Goal: Information Seeking & Learning: Learn about a topic

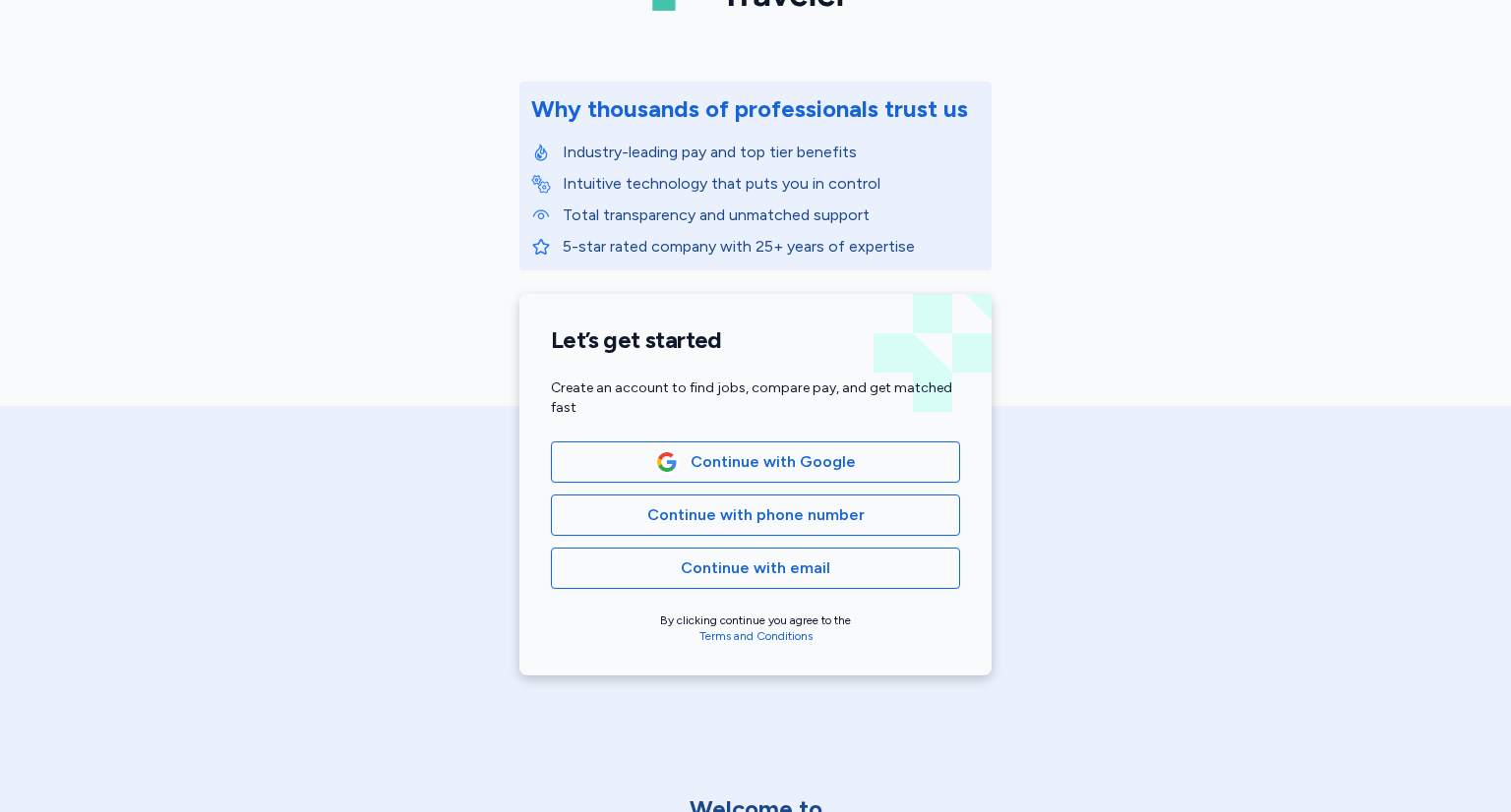
scroll to position [196, 0]
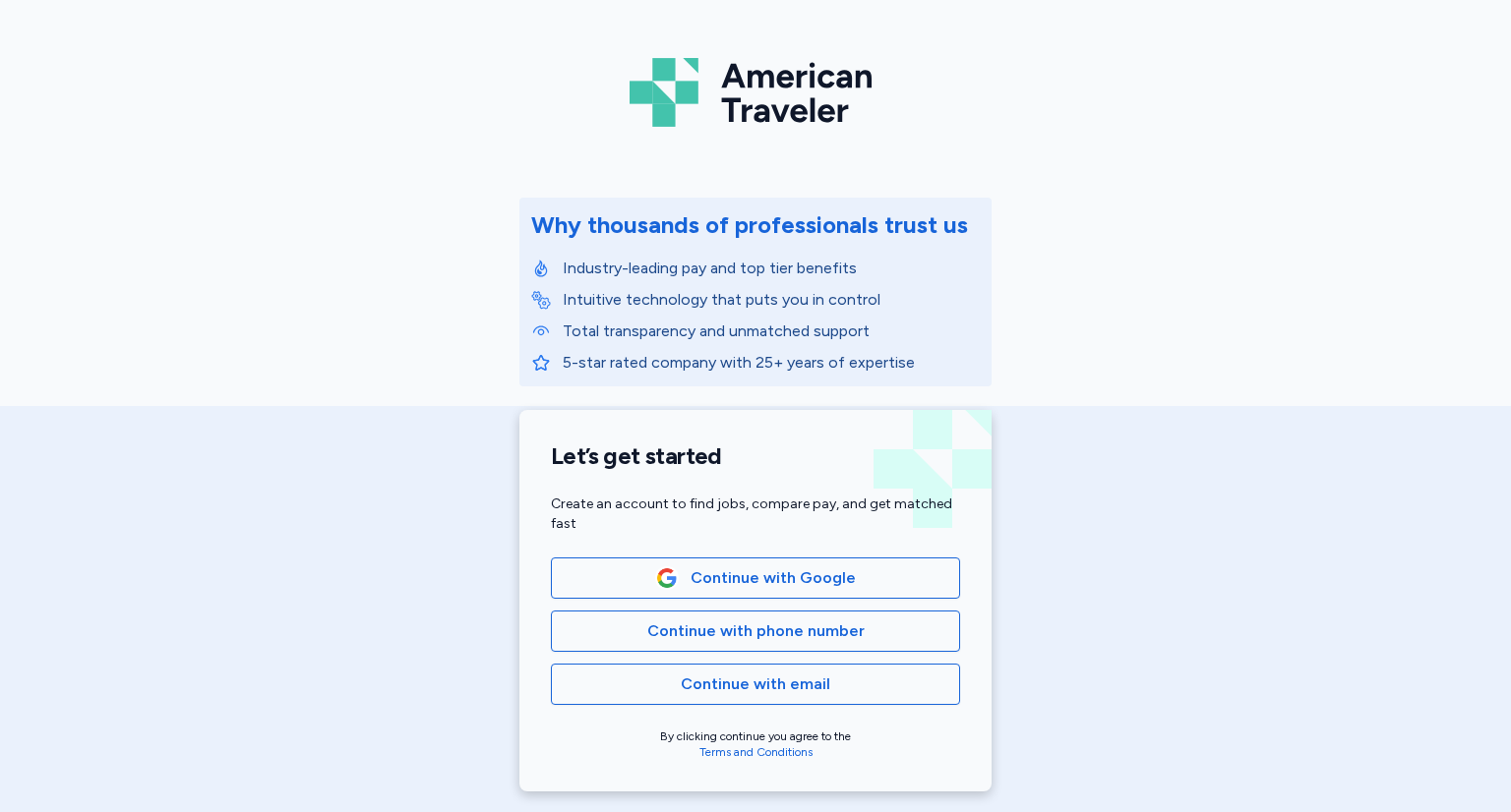
scroll to position [196, 0]
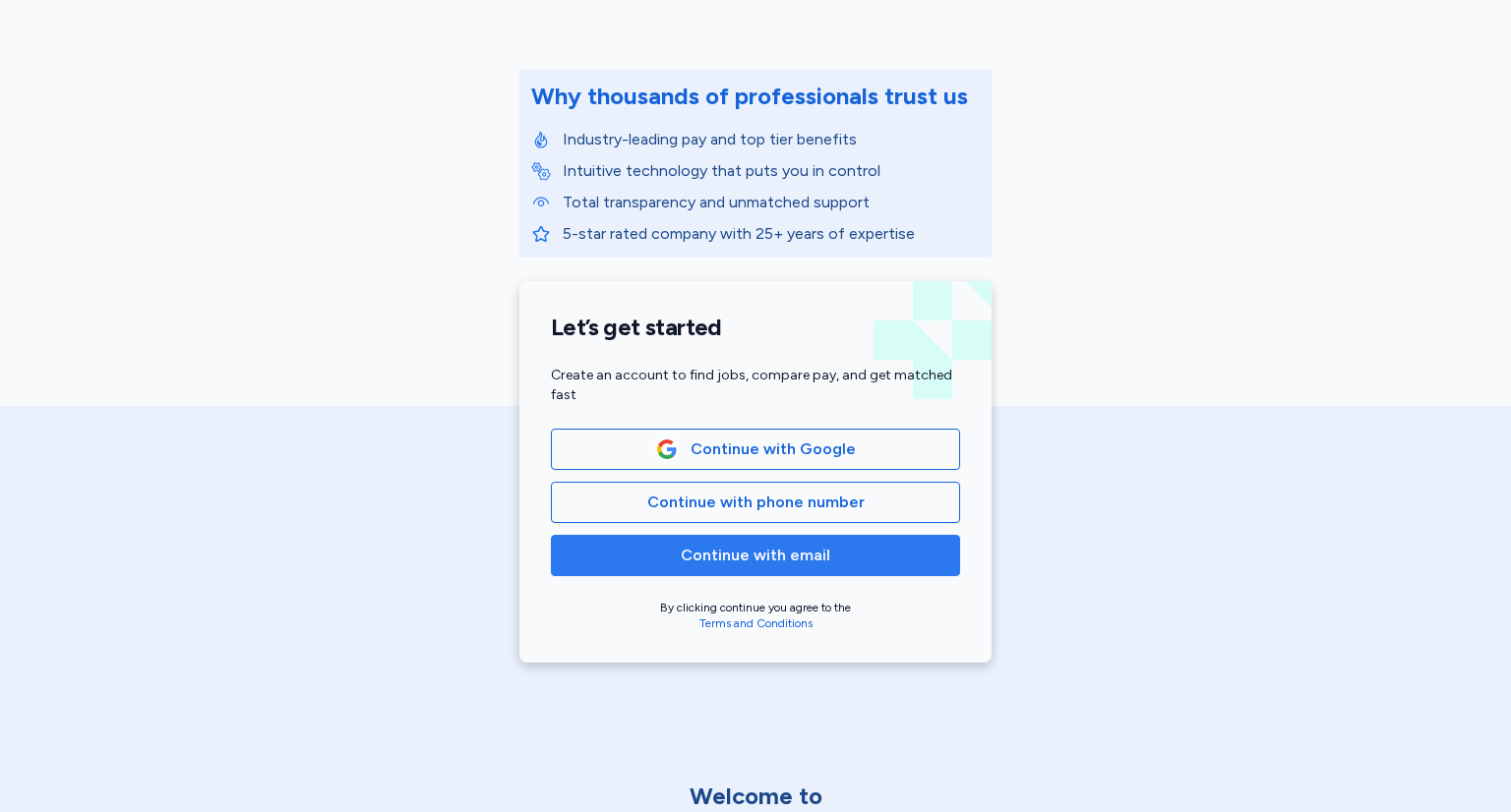
click at [753, 548] on span "Continue with email" at bounding box center [756, 556] width 150 height 24
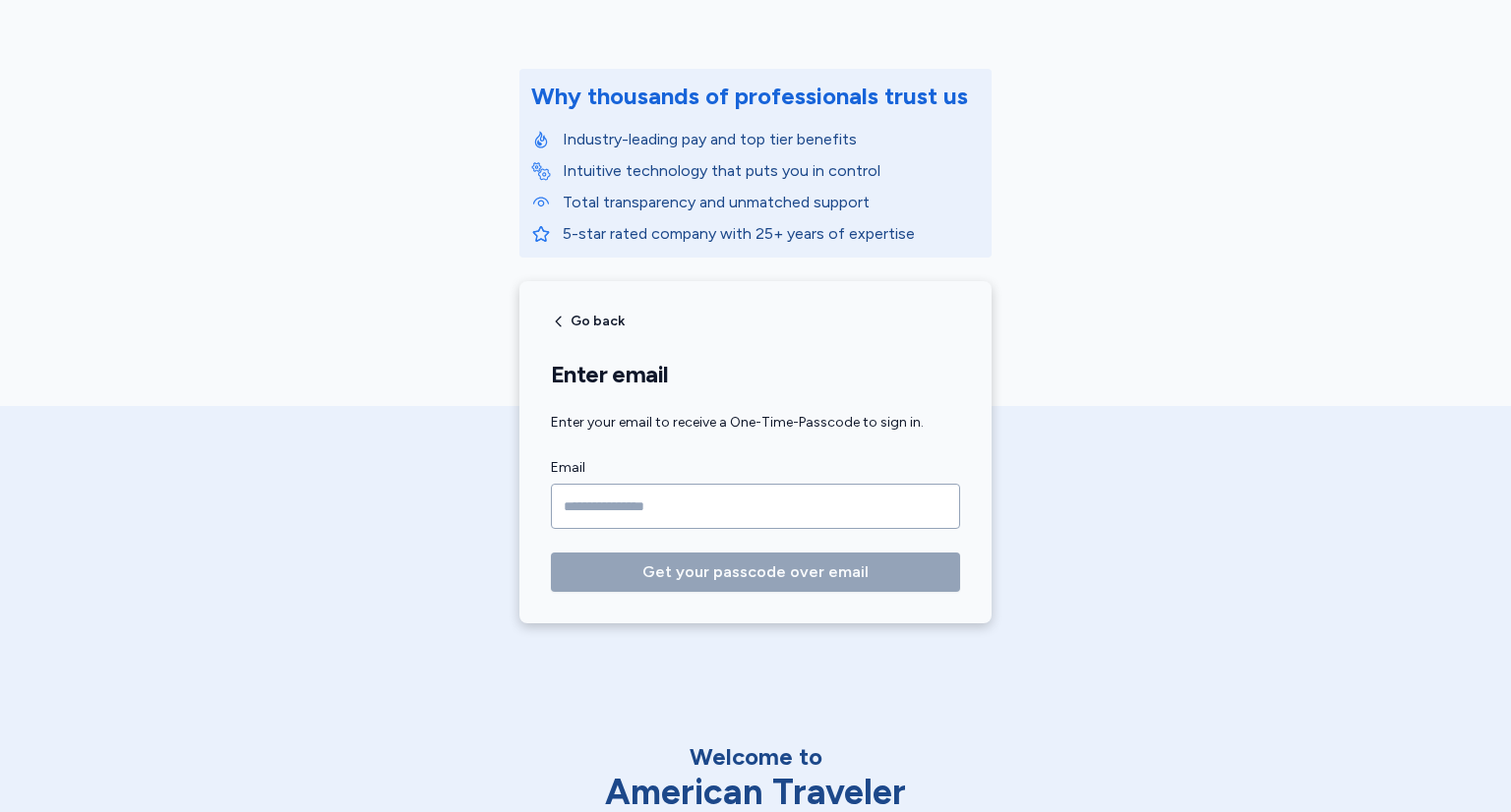
click at [744, 508] on input "Email" at bounding box center [756, 506] width 410 height 45
click at [613, 515] on input "Email" at bounding box center [756, 506] width 410 height 45
click at [614, 512] on input "Email" at bounding box center [756, 506] width 410 height 45
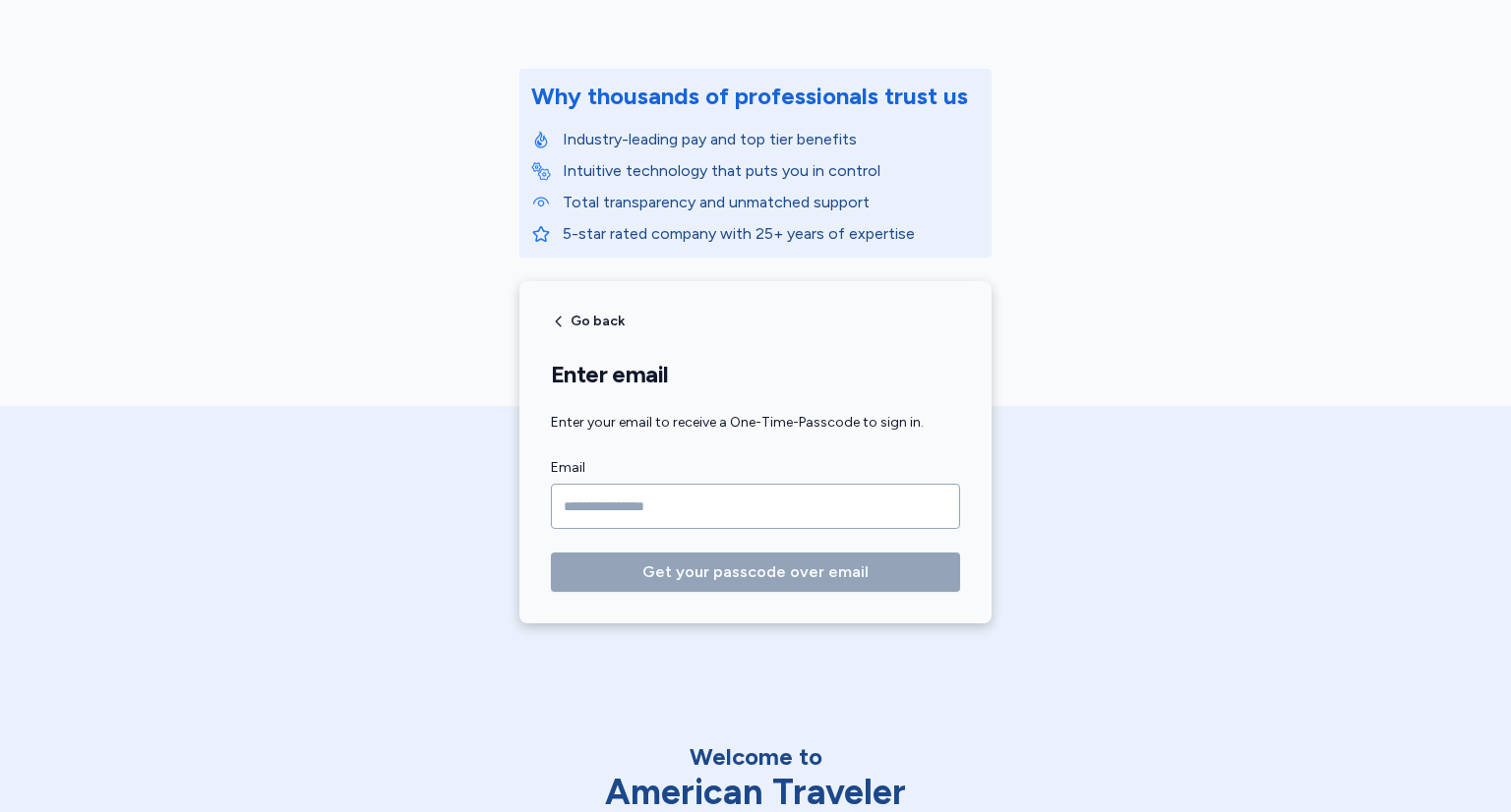
click at [614, 512] on input "Email" at bounding box center [756, 506] width 410 height 45
click at [608, 508] on input "Email" at bounding box center [756, 506] width 410 height 45
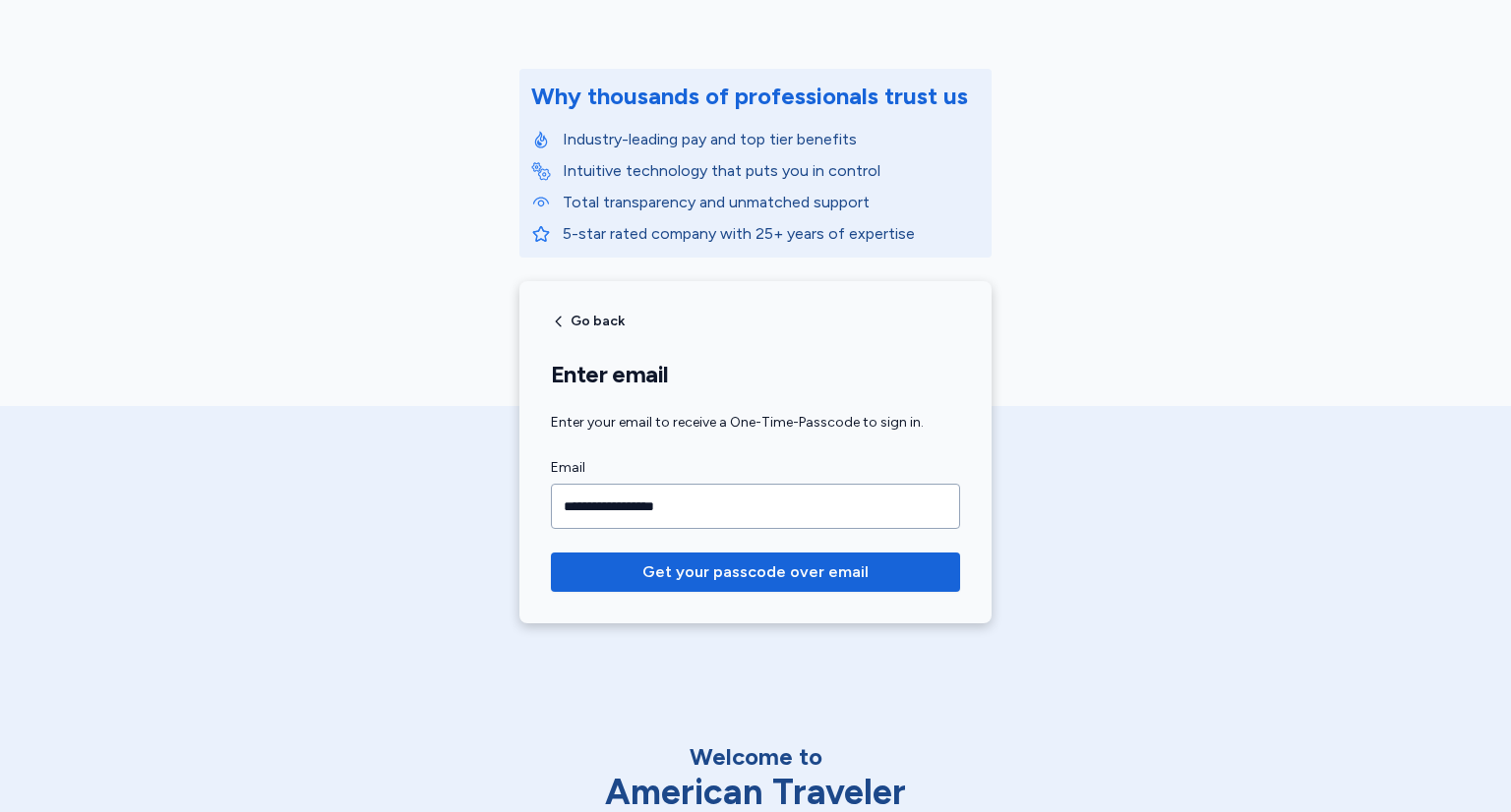
type input "**********"
click at [551, 553] on button "Get your passcode over email" at bounding box center [756, 572] width 410 height 39
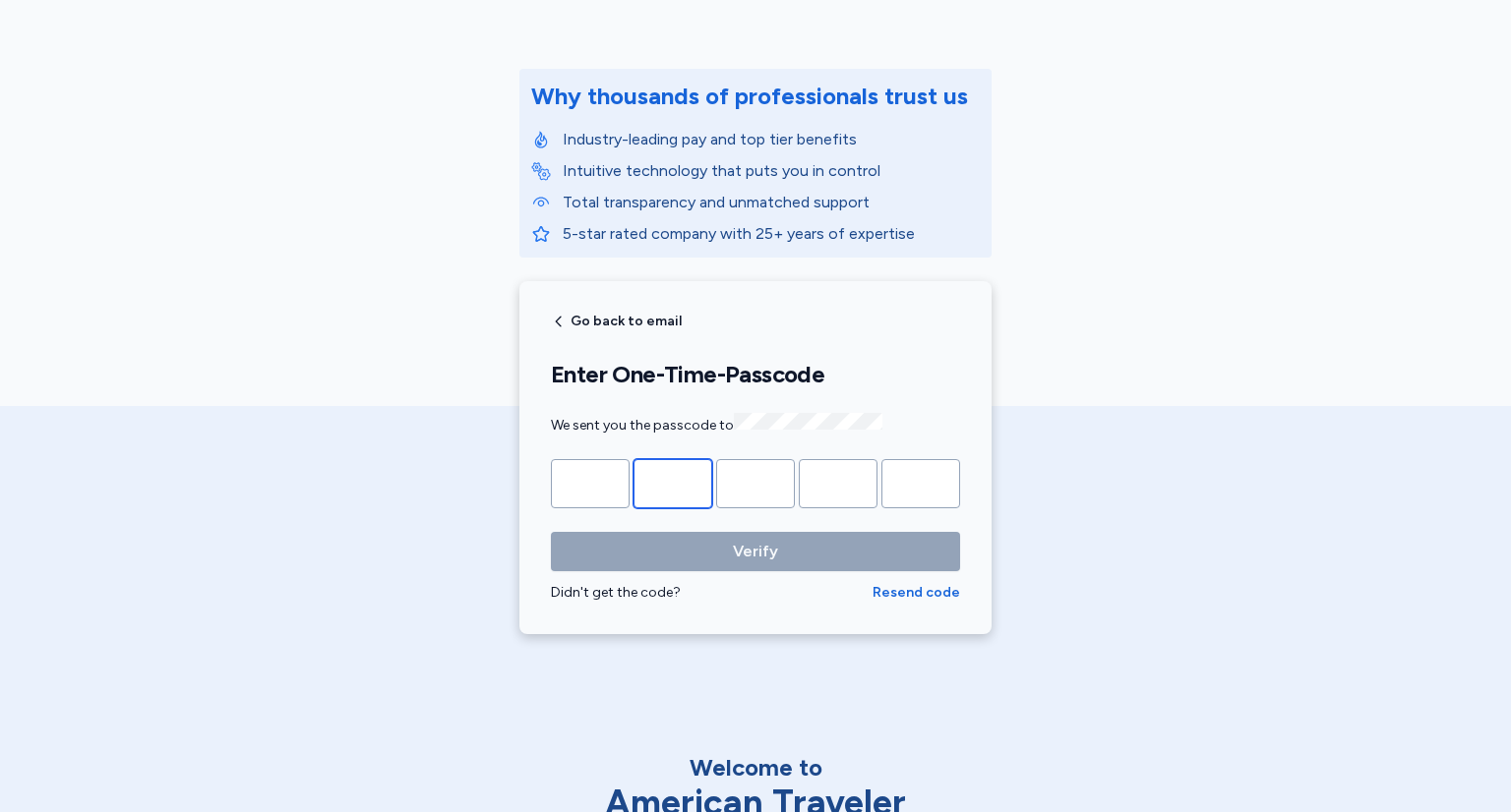
type input "*"
click at [608, 475] on input "Please enter OTP character 1" at bounding box center [590, 483] width 79 height 49
type input "*"
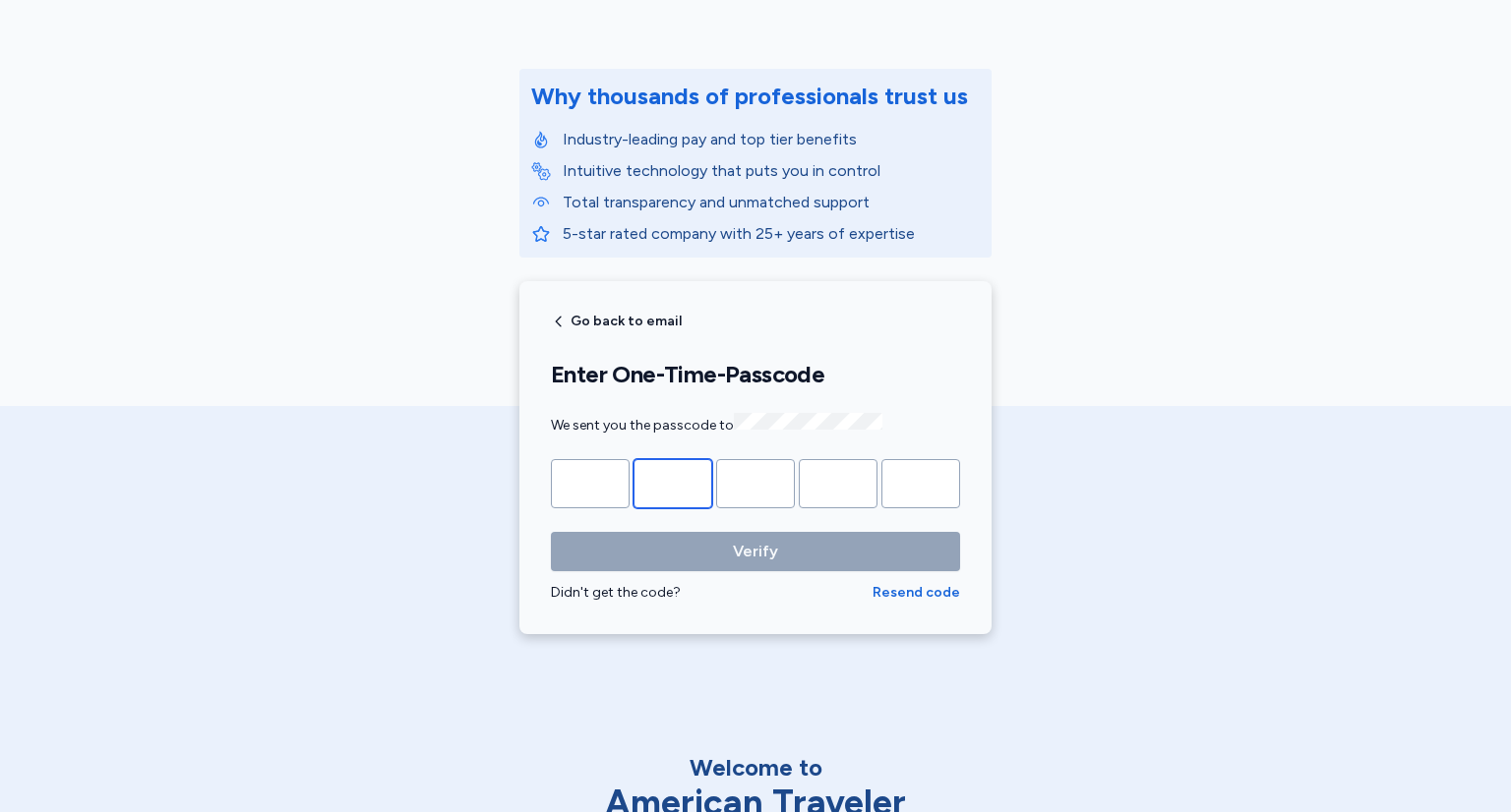
type input "*"
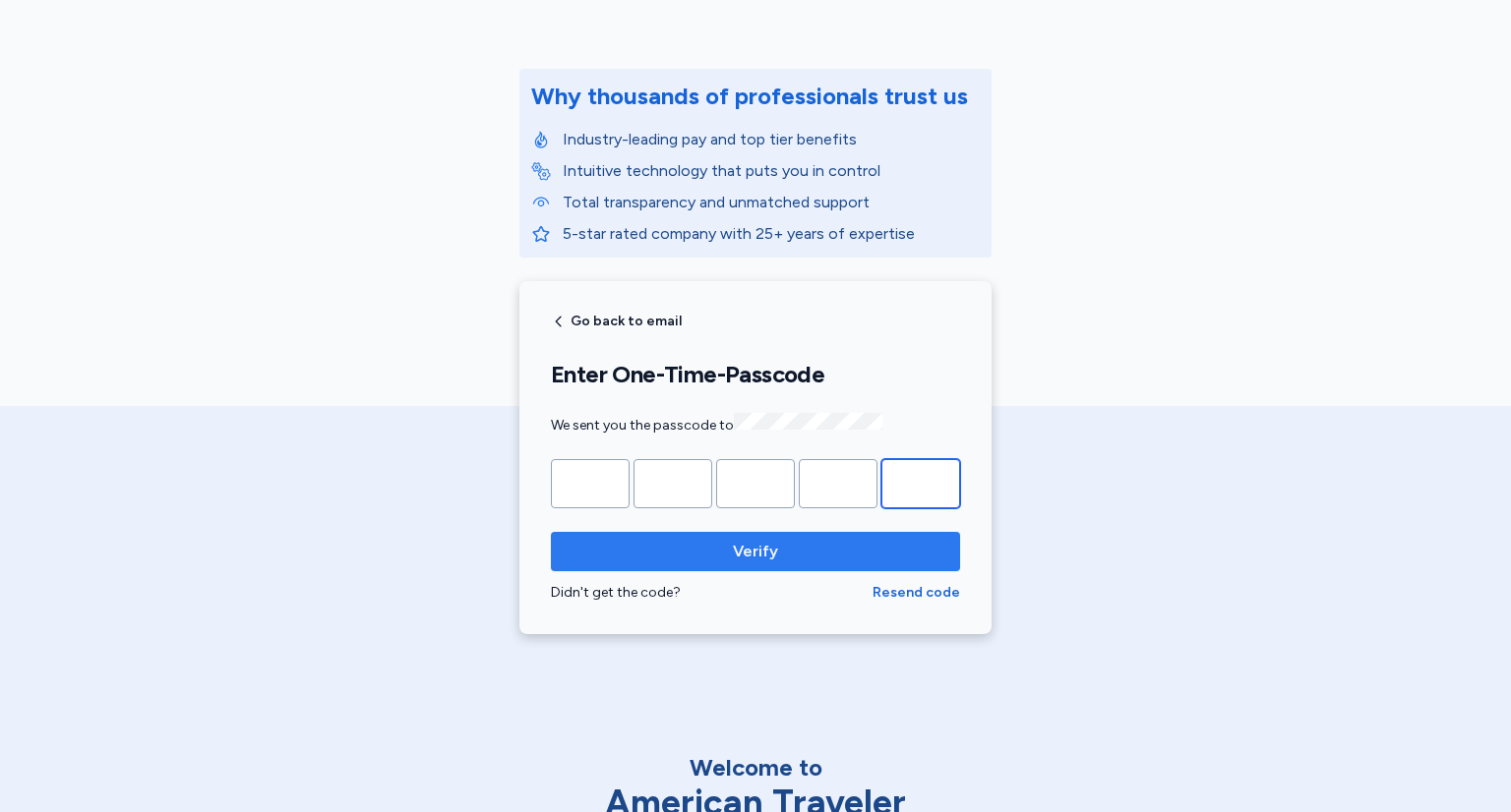
type input "*"
click at [733, 552] on span "Verify" at bounding box center [755, 552] width 45 height 24
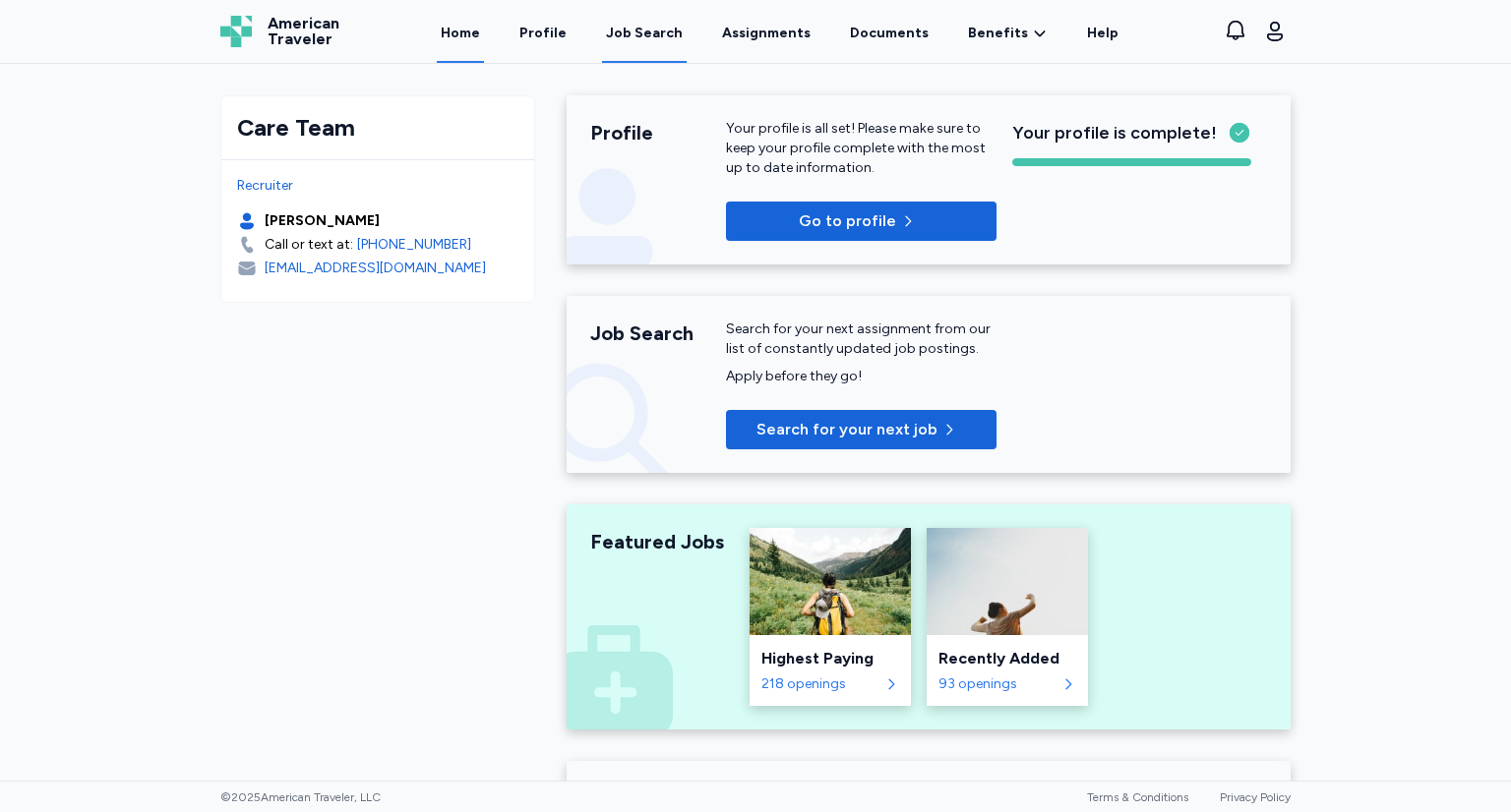
click at [643, 27] on div "Job Search" at bounding box center [644, 34] width 77 height 20
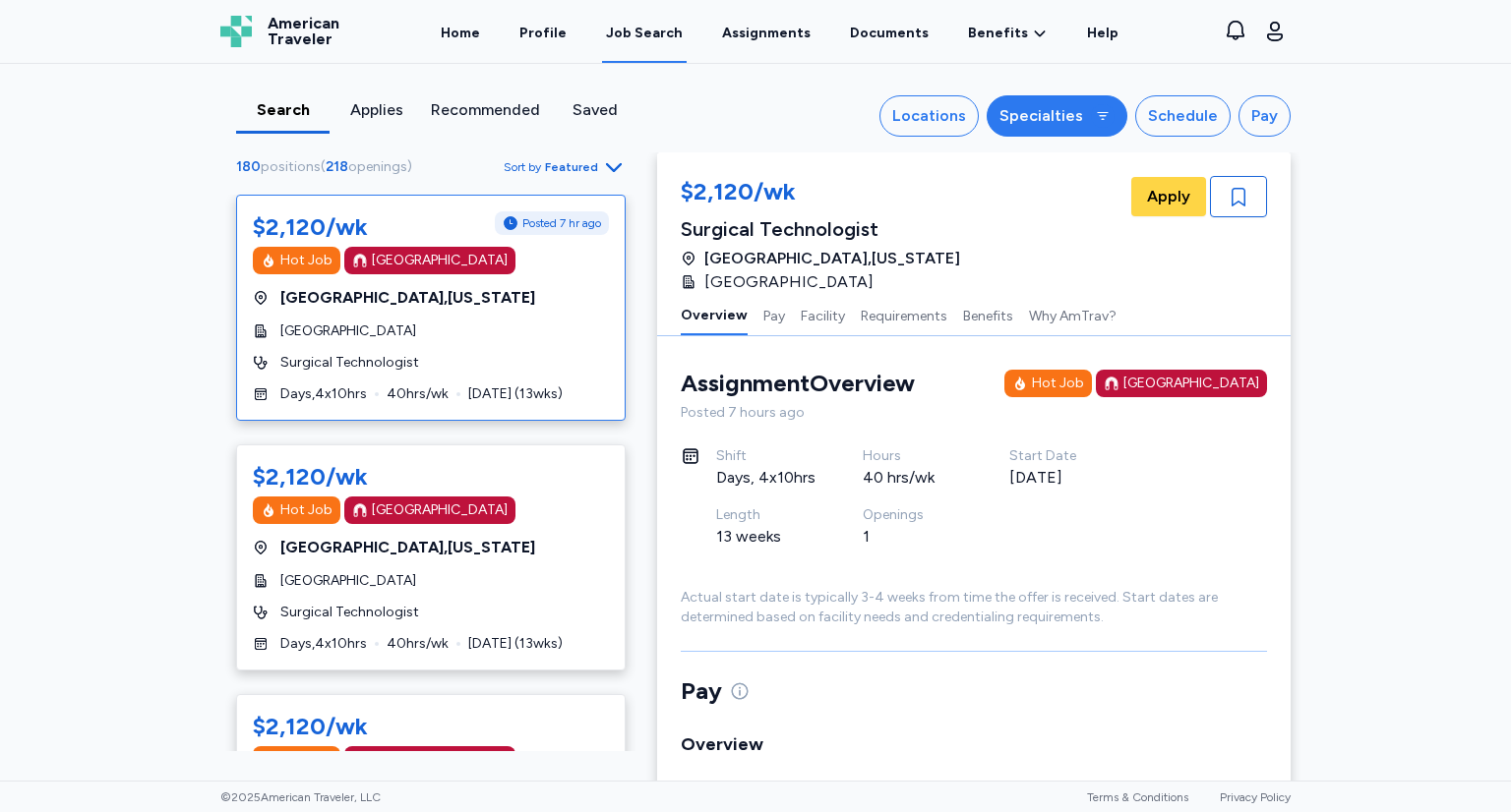
click at [1062, 112] on div "Specialties" at bounding box center [1042, 117] width 84 height 24
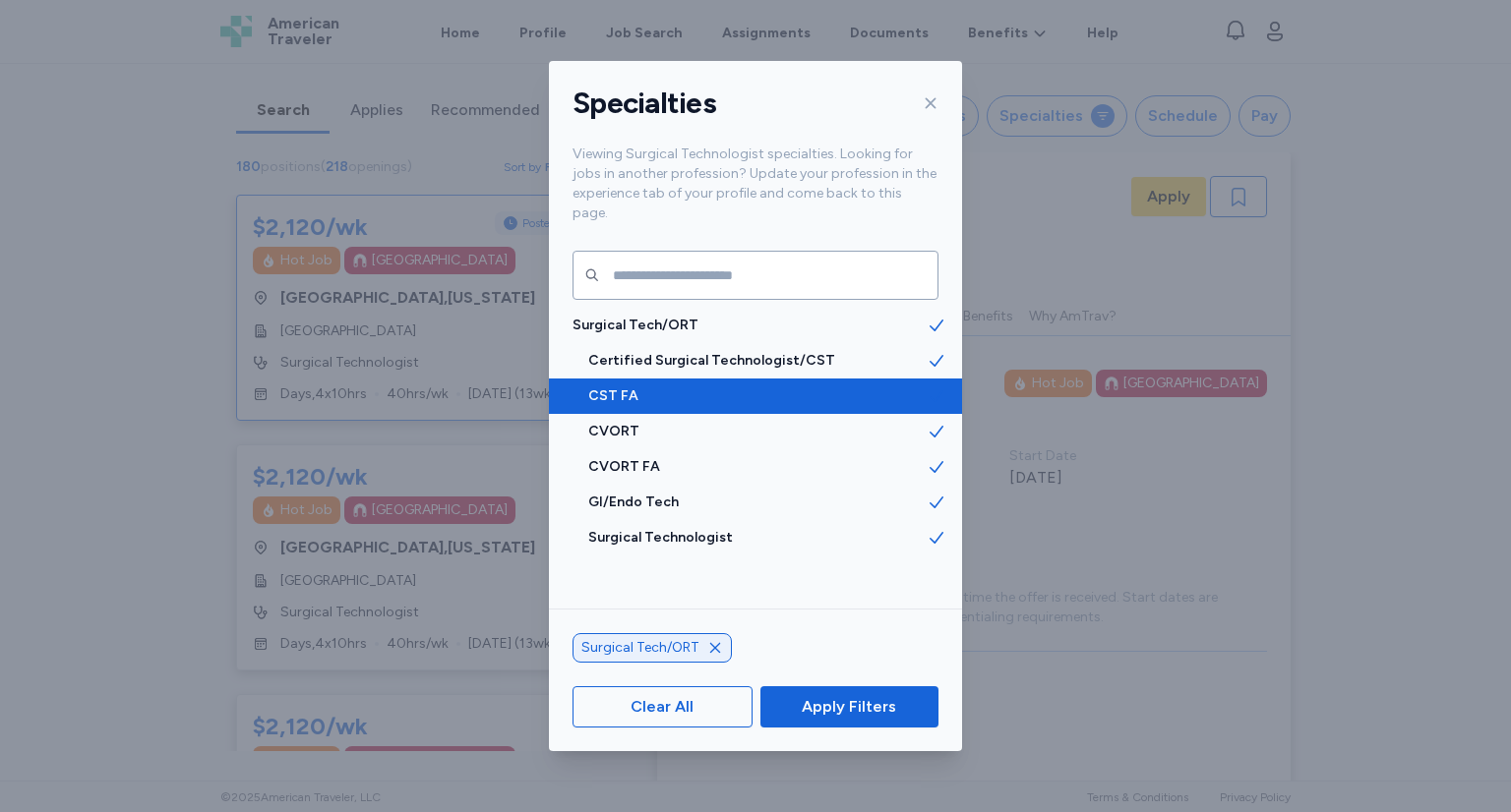
click at [773, 387] on span "CST FA" at bounding box center [757, 397] width 339 height 20
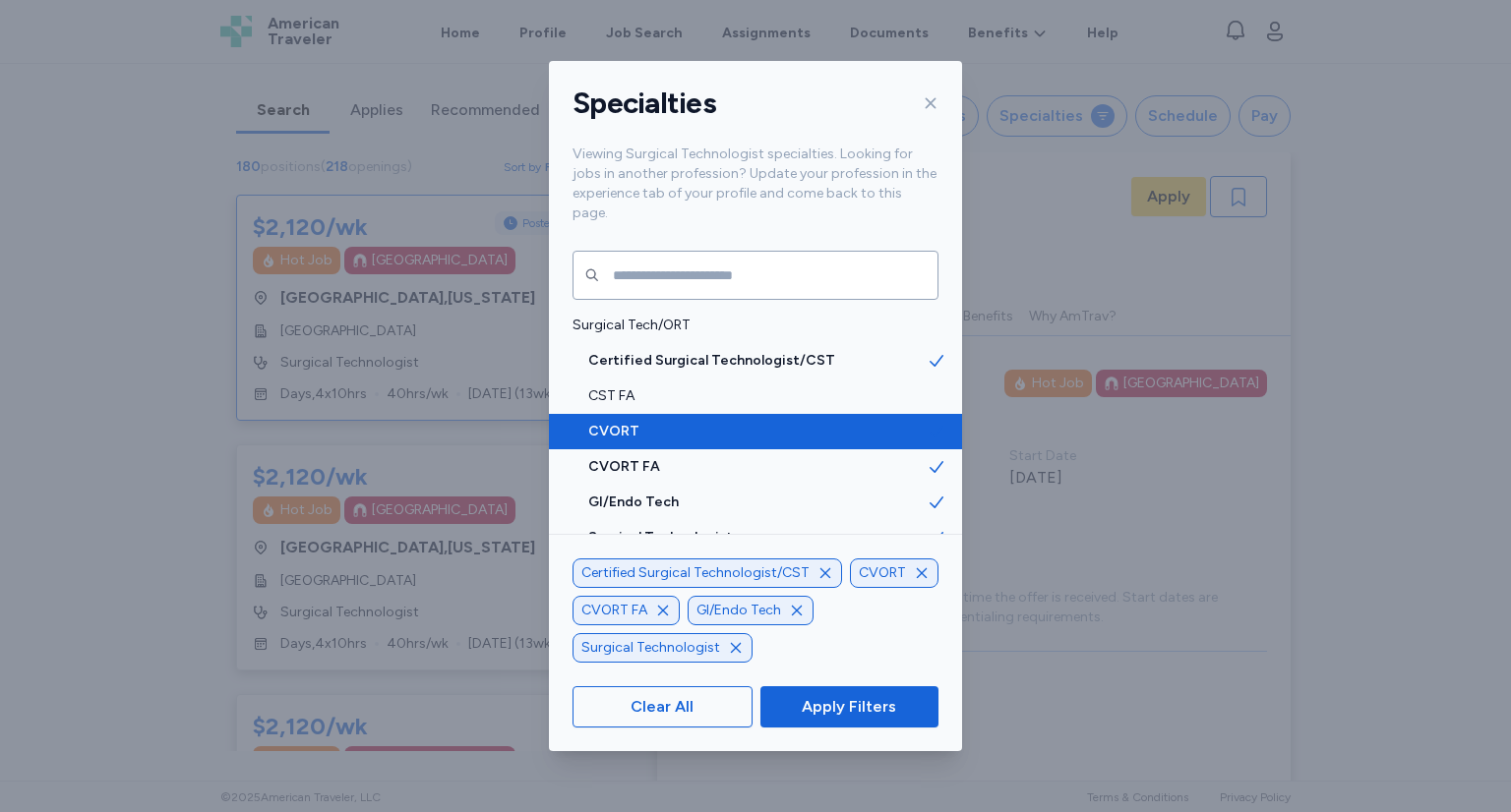
click at [730, 414] on div "CVORT" at bounding box center [756, 432] width 414 height 36
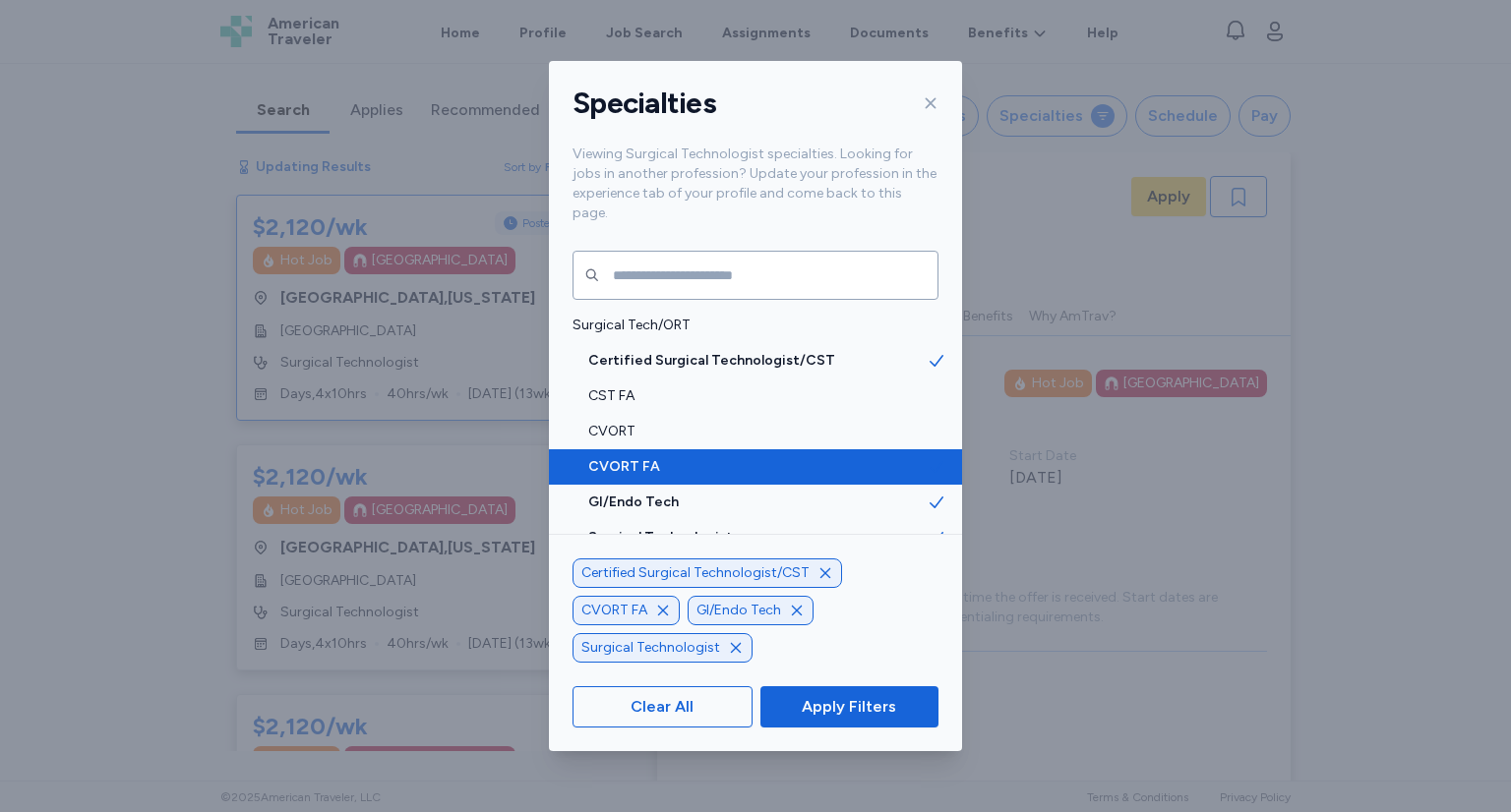
click at [714, 457] on span "CVORT FA" at bounding box center [757, 467] width 339 height 20
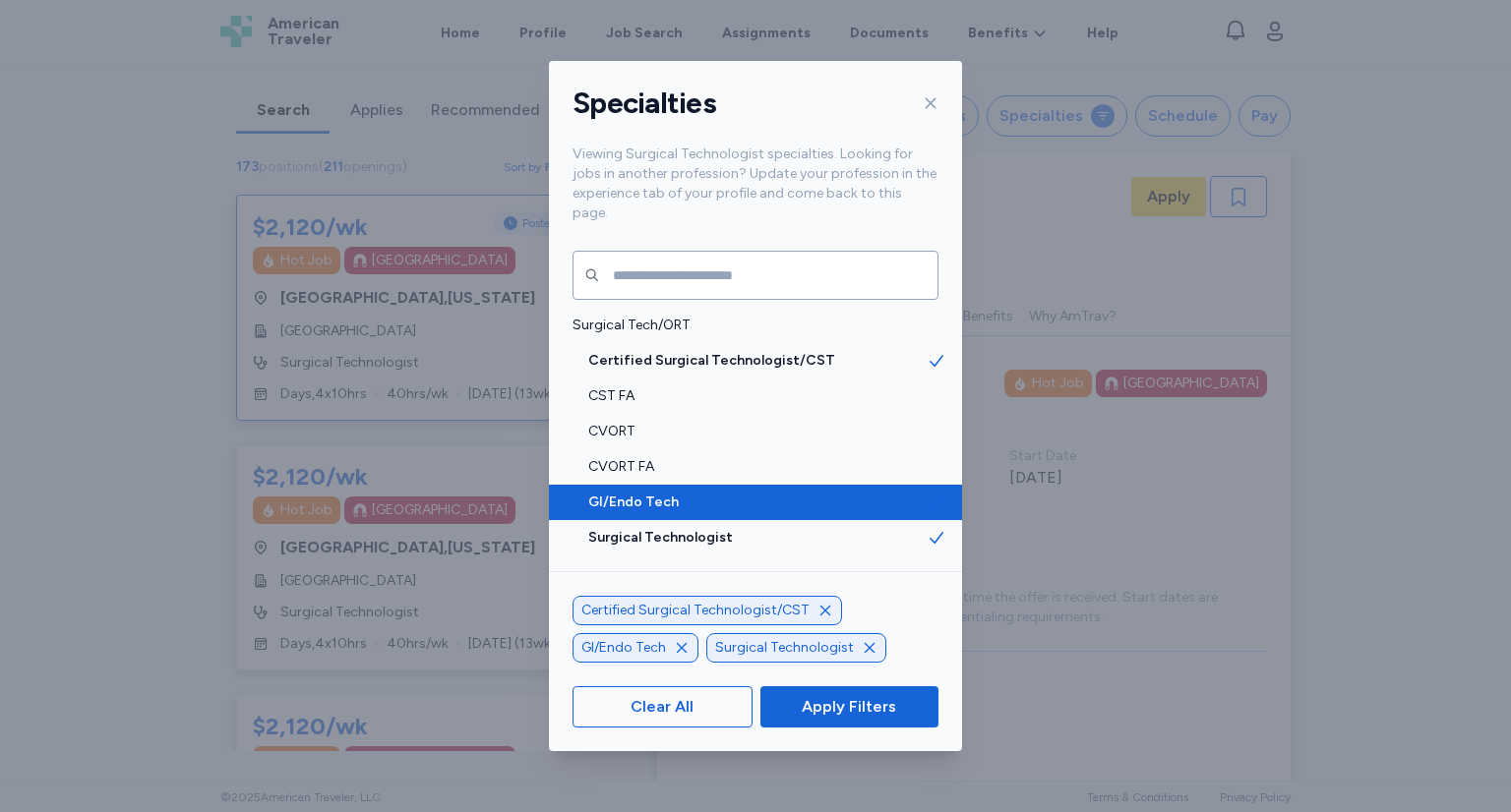
click at [709, 493] on span "GI/Endo Tech" at bounding box center [757, 503] width 339 height 20
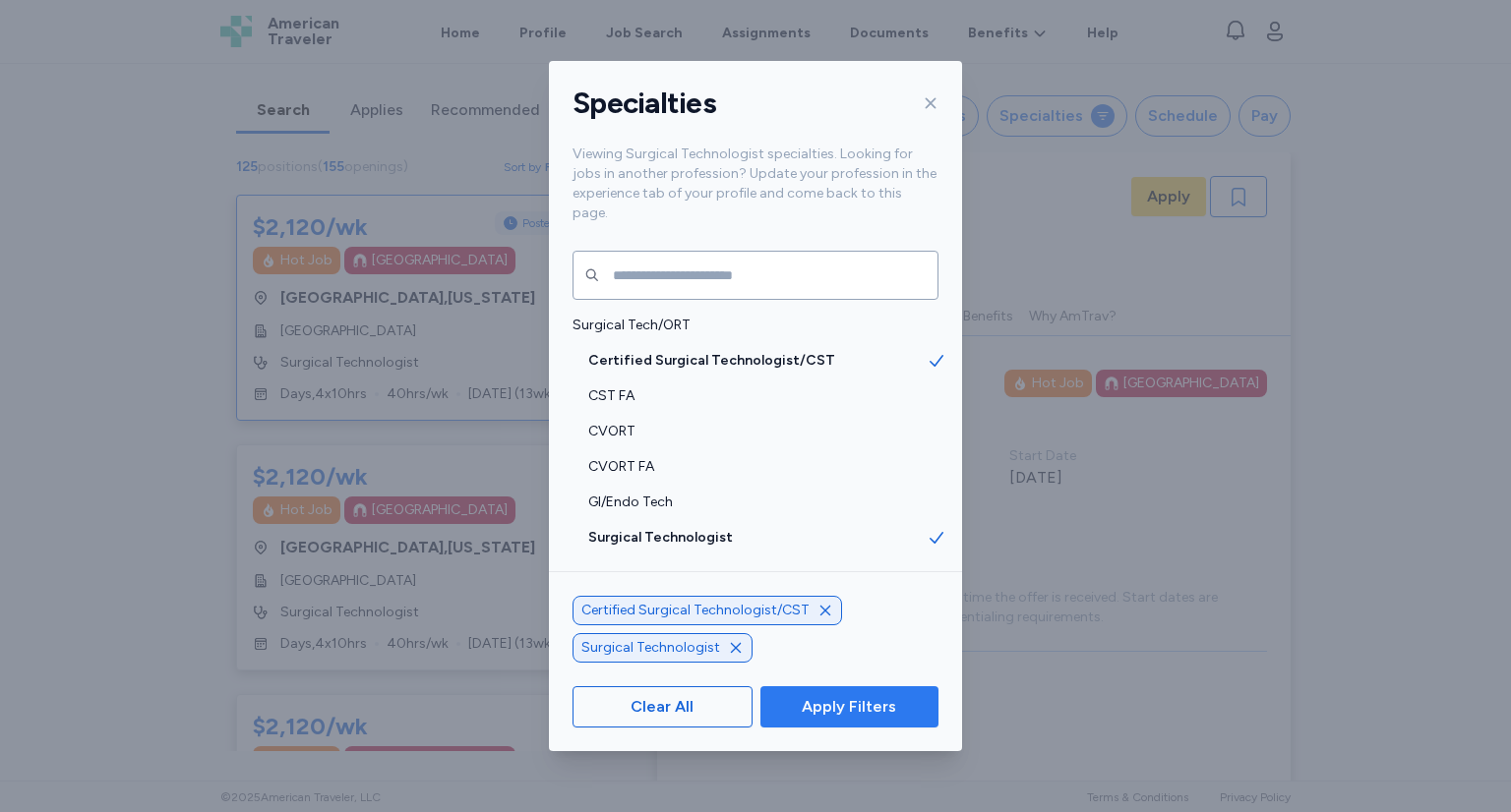
click at [862, 718] on span "Apply Filters" at bounding box center [848, 707] width 95 height 24
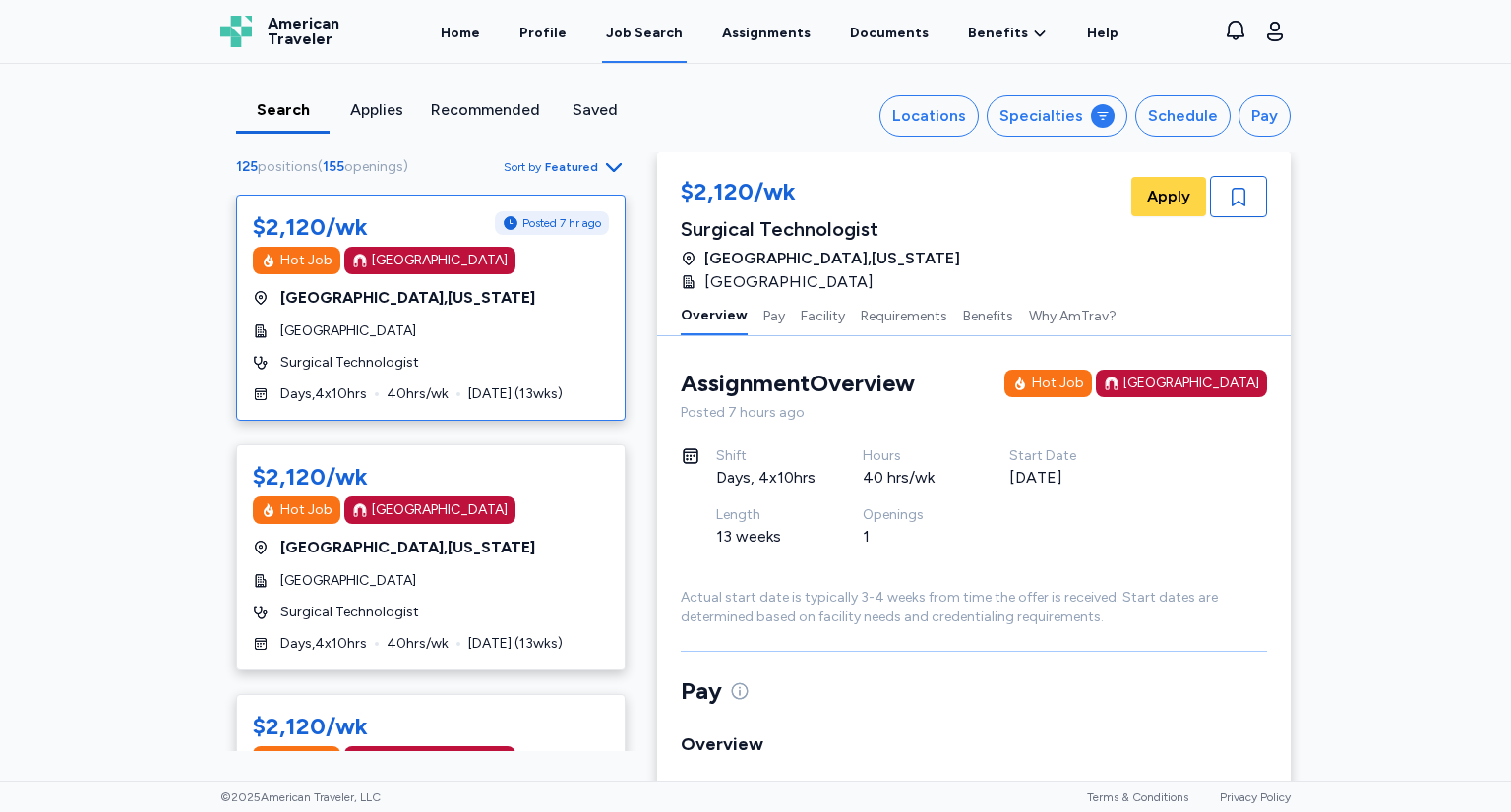
click at [555, 162] on span "Featured" at bounding box center [571, 167] width 53 height 16
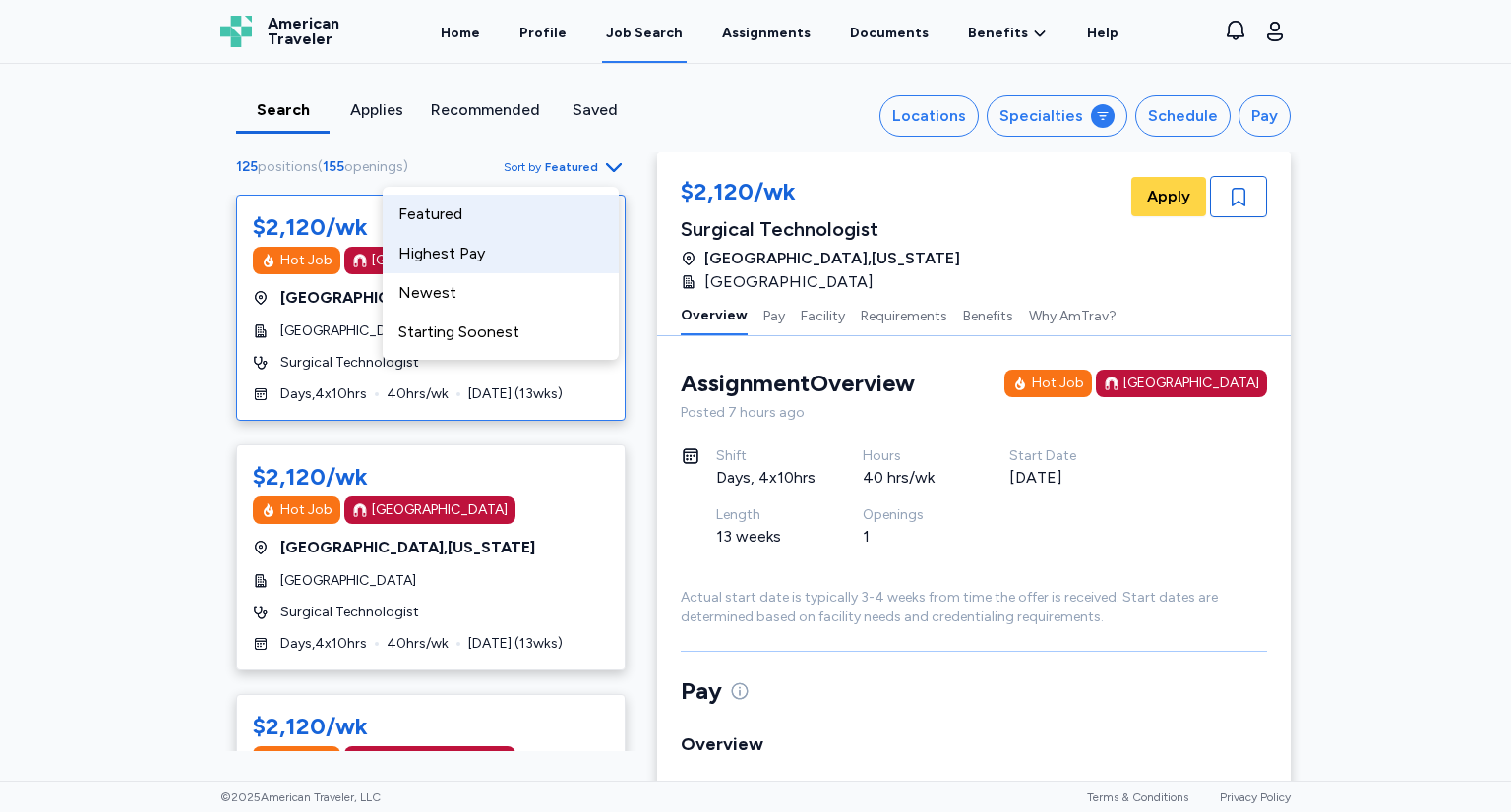
click at [480, 261] on div "Highest Pay" at bounding box center [500, 253] width 236 height 39
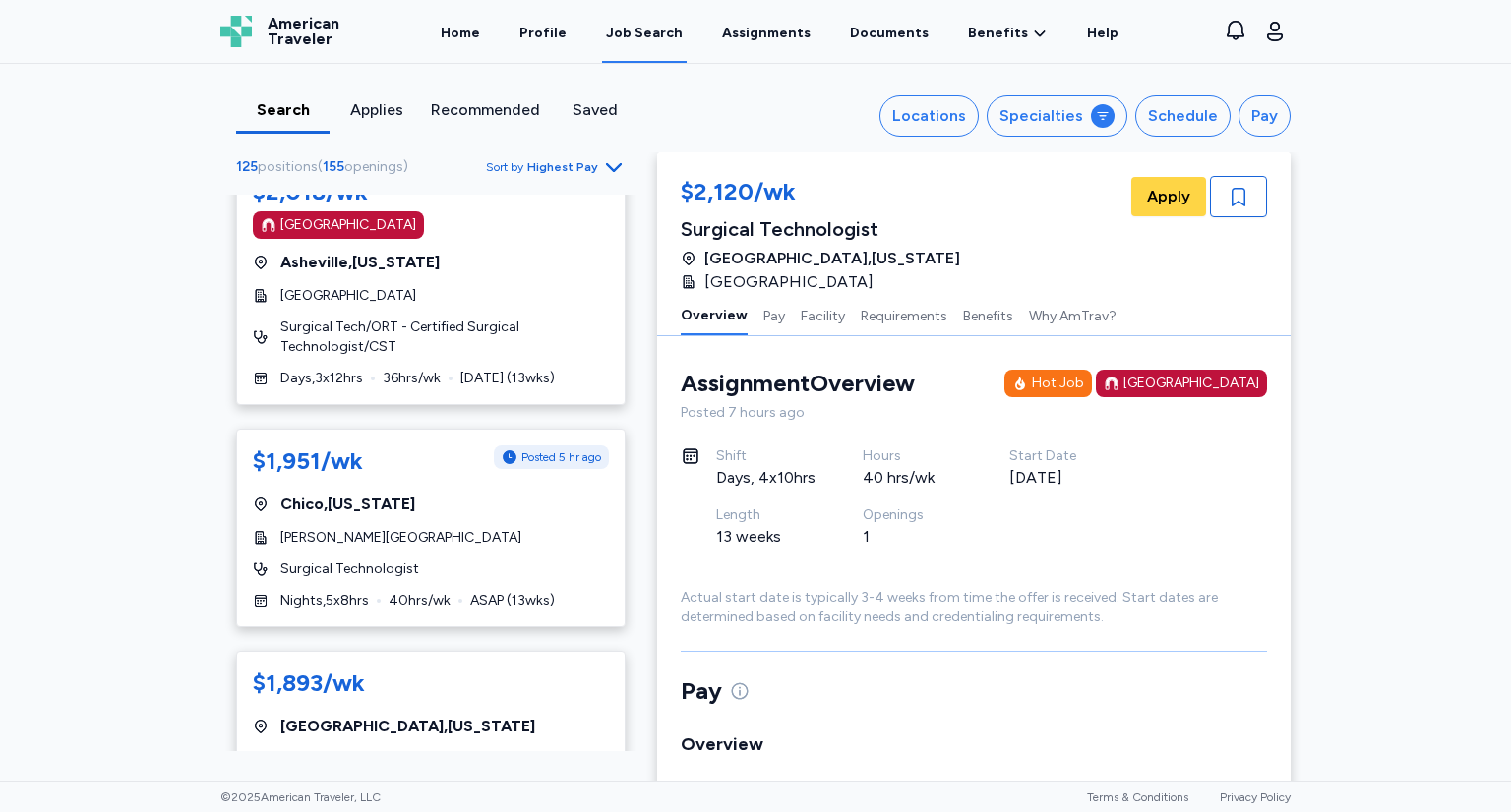
scroll to position [8851, 0]
